Goal: Navigation & Orientation: Find specific page/section

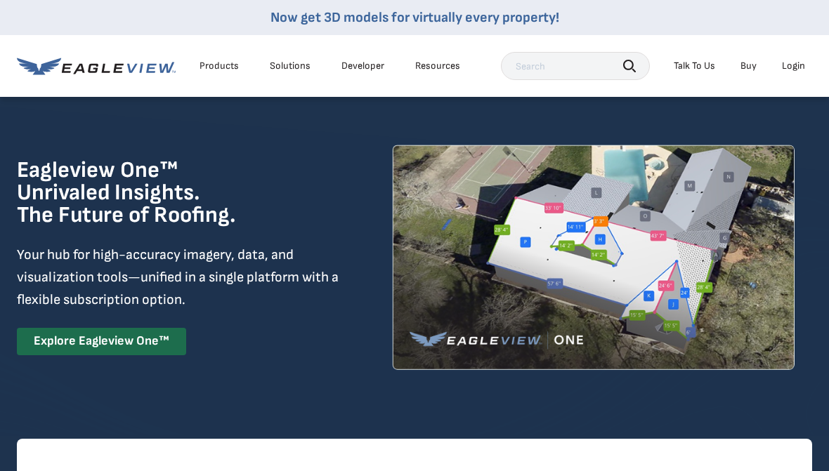
click at [789, 71] on div "Login" at bounding box center [793, 66] width 23 height 13
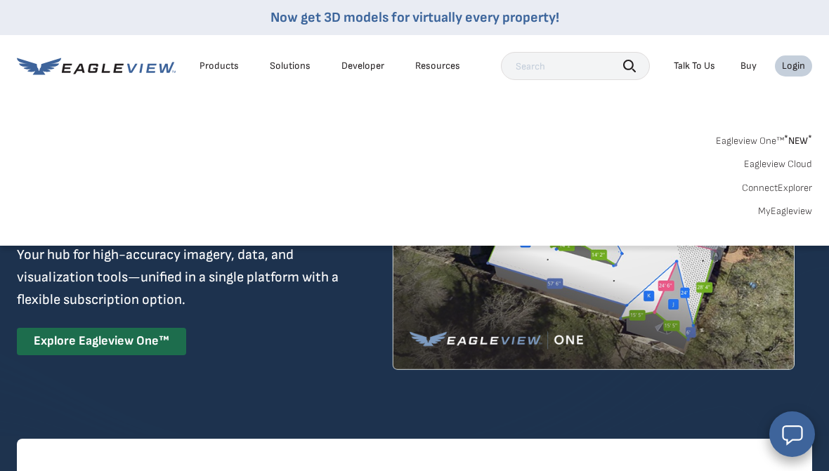
click at [776, 214] on link "MyEagleview" at bounding box center [785, 211] width 54 height 13
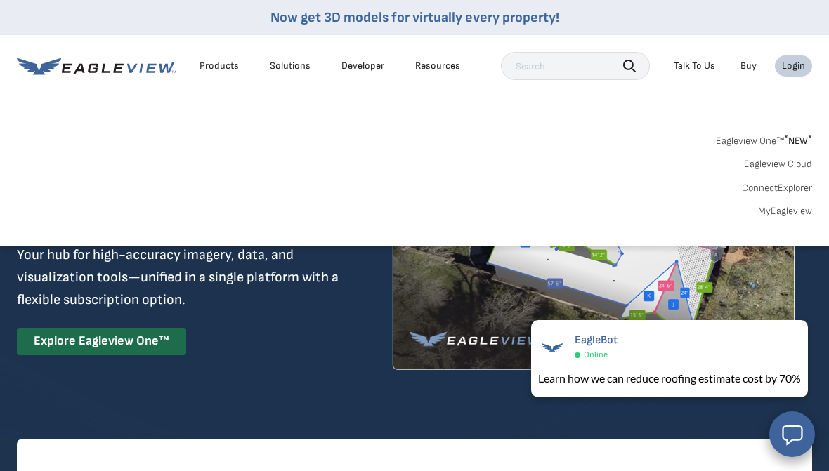
click at [763, 133] on link "Eagleview One™ * NEW *" at bounding box center [764, 139] width 96 height 16
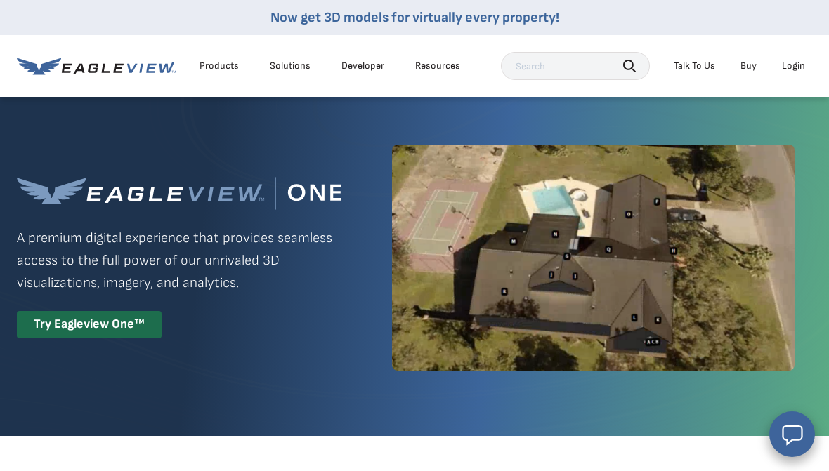
click at [787, 65] on div "Login" at bounding box center [793, 66] width 23 height 13
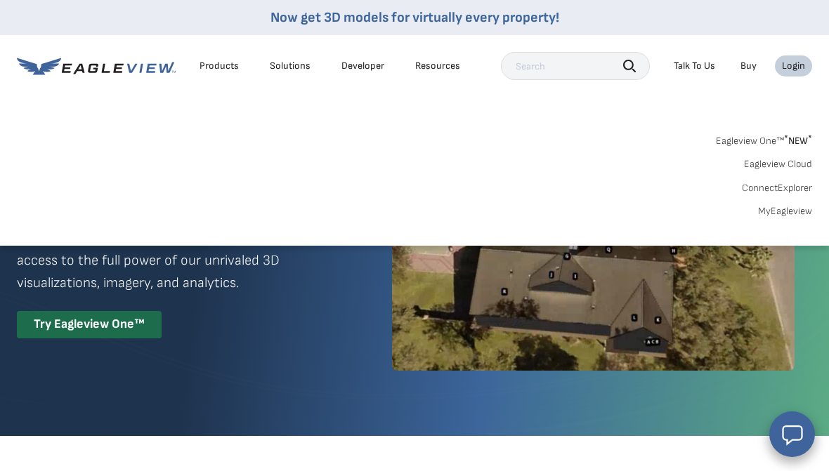
click at [787, 213] on link "MyEagleview" at bounding box center [785, 211] width 54 height 13
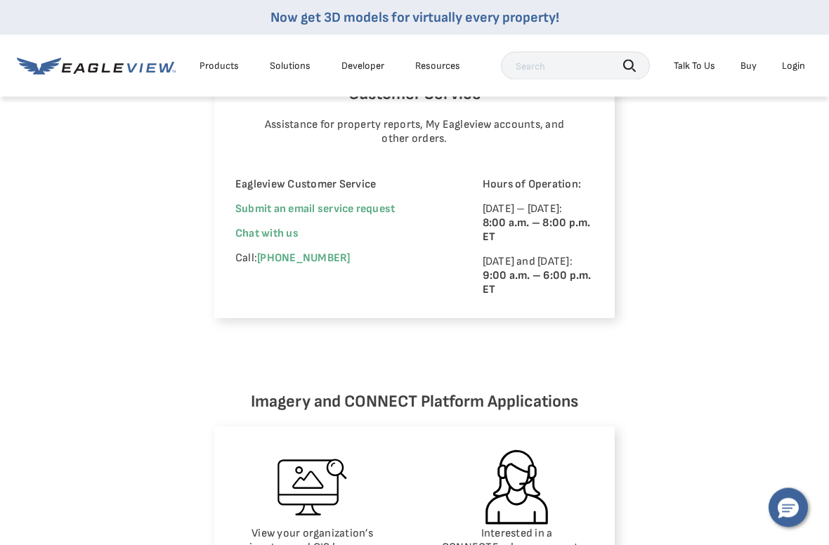
scroll to position [946, 0]
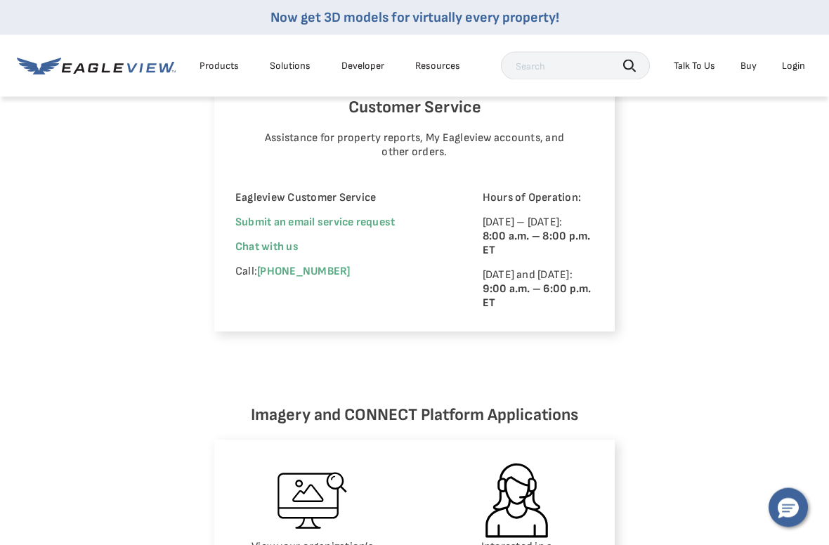
click at [795, 67] on div "Login" at bounding box center [793, 66] width 23 height 13
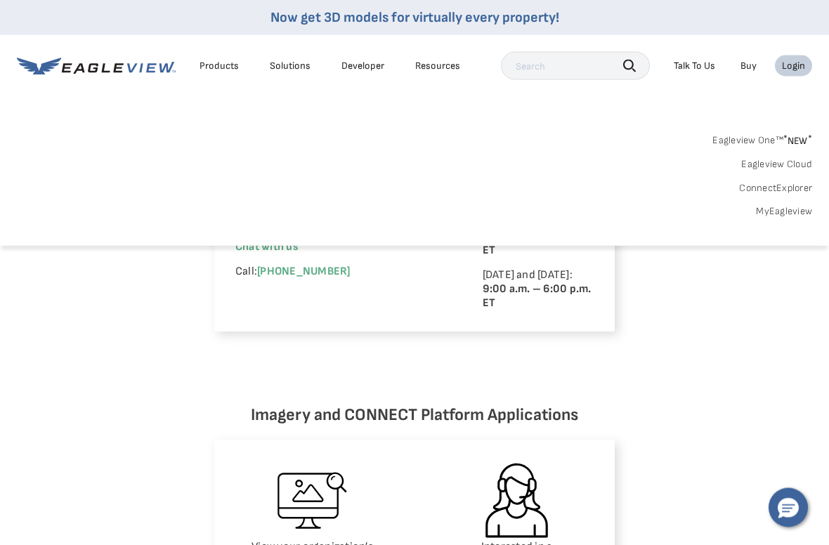
scroll to position [946, 0]
click at [784, 214] on link "MyEagleview" at bounding box center [784, 211] width 56 height 13
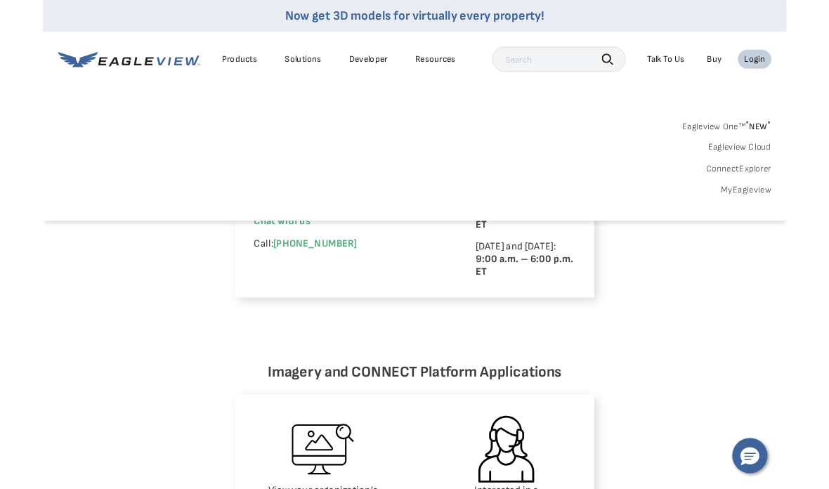
scroll to position [1003, 0]
